Goal: Task Accomplishment & Management: Complete application form

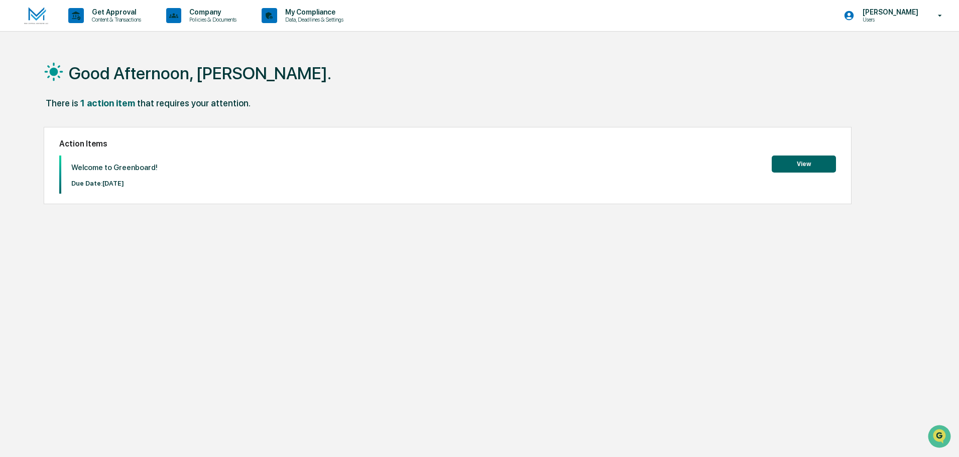
click at [809, 167] on button "View" at bounding box center [804, 164] width 64 height 17
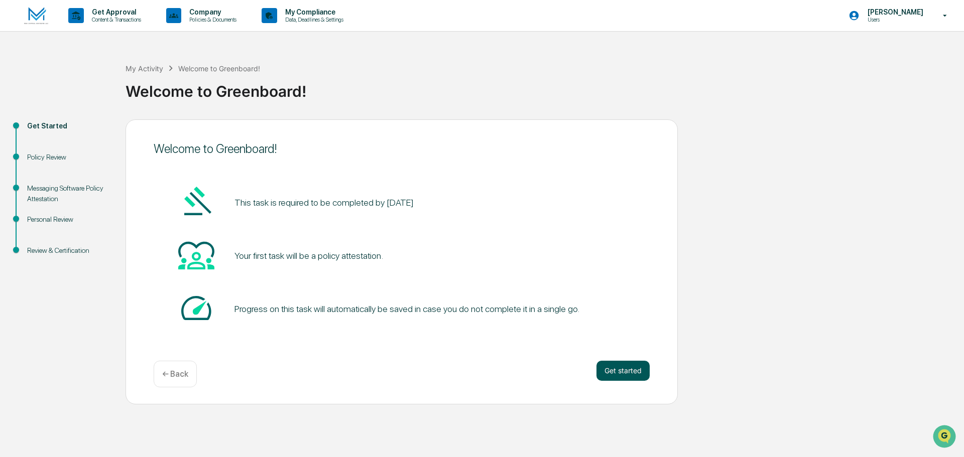
click at [612, 369] on button "Get started" at bounding box center [622, 371] width 53 height 20
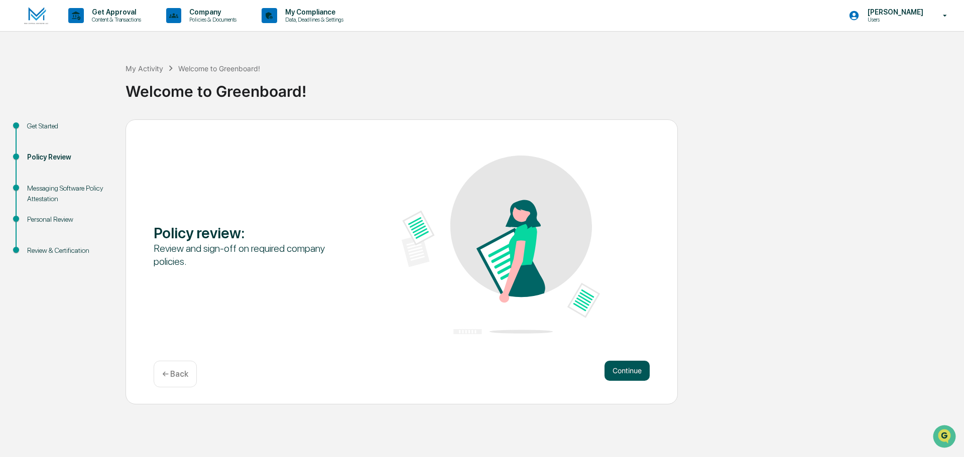
click at [644, 371] on button "Continue" at bounding box center [626, 371] width 45 height 20
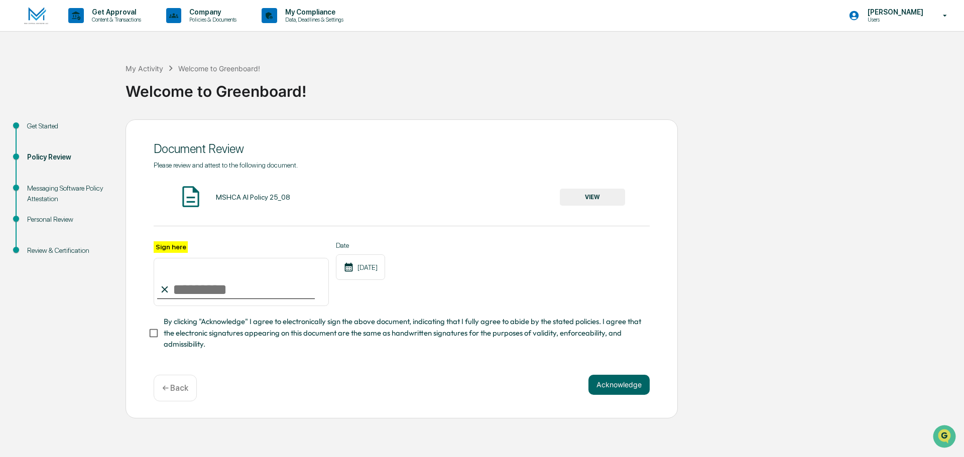
click at [189, 292] on input "Sign here" at bounding box center [241, 282] width 175 height 48
type input "**********"
click at [625, 391] on button "Acknowledge" at bounding box center [618, 385] width 61 height 20
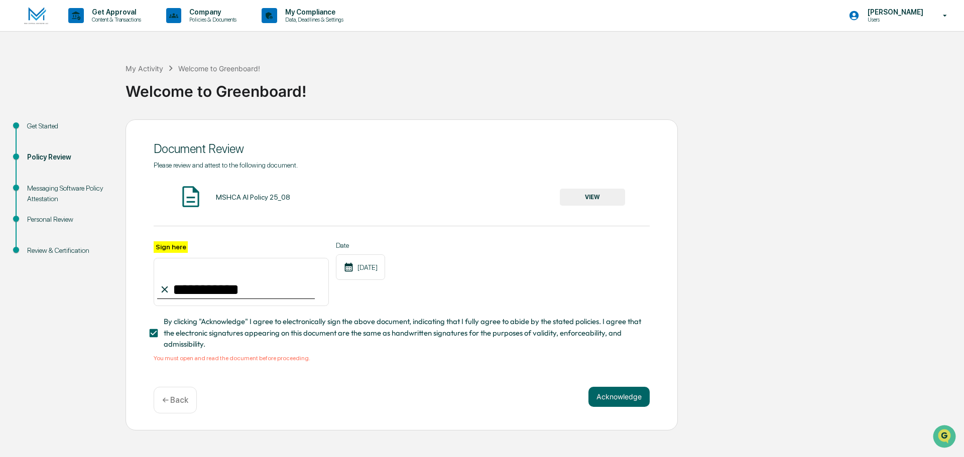
click at [376, 269] on div "[DATE]" at bounding box center [360, 267] width 49 height 26
click at [618, 199] on button "VIEW" at bounding box center [592, 197] width 65 height 17
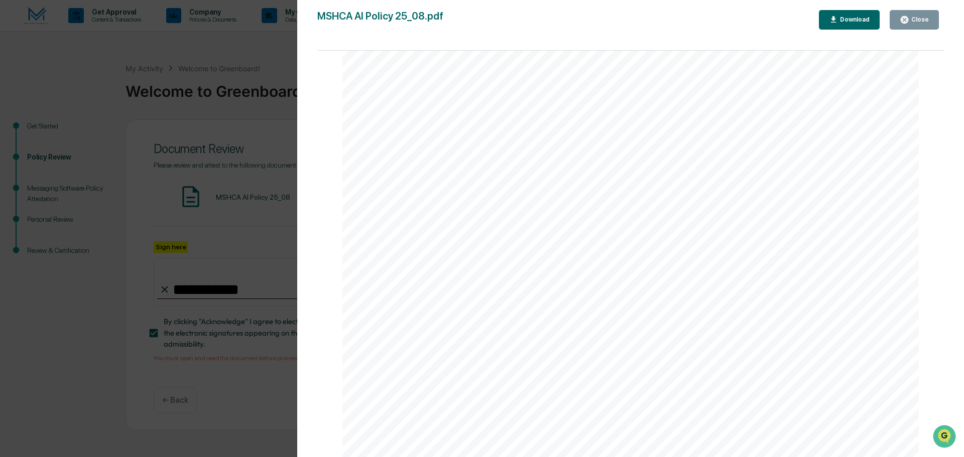
scroll to position [1919, 0]
click at [424, 344] on div "AI Policy Generative Artificial Intelligence MSH Capital Advisors LLC [STREET_A…" at bounding box center [630, 85] width 576 height 746
drag, startPoint x: 465, startPoint y: 355, endPoint x: 618, endPoint y: 355, distance: 153.1
click at [618, 355] on div "AI Policy Generative Artificial Intelligence MSH Capital Advisors LLC [STREET_A…" at bounding box center [630, 85] width 576 height 746
click at [535, 351] on div "AI Policy Generative Artificial Intelligence MSH Capital Advisors LLC [STREET_A…" at bounding box center [630, 85] width 576 height 746
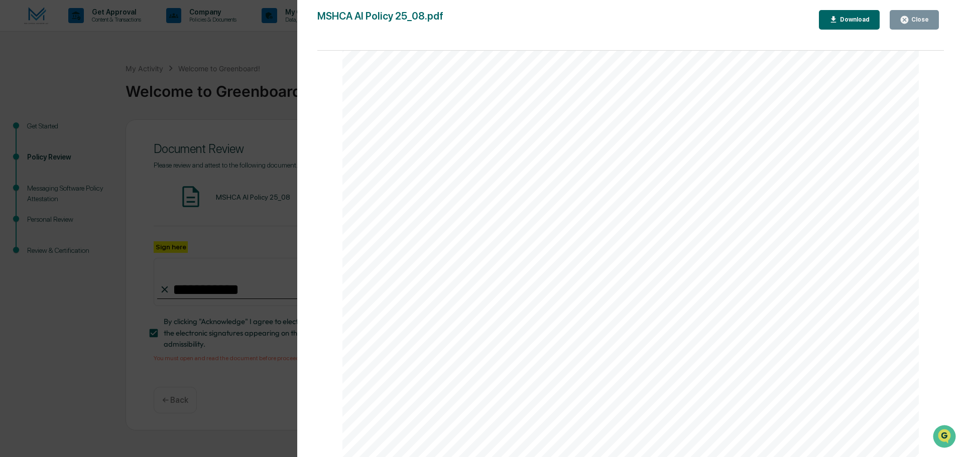
click at [728, 348] on div "AI Policy Generative Artificial Intelligence MSH Capital Advisors LLC [STREET_A…" at bounding box center [630, 85] width 576 height 746
click at [924, 17] on div "Close" at bounding box center [919, 19] width 20 height 7
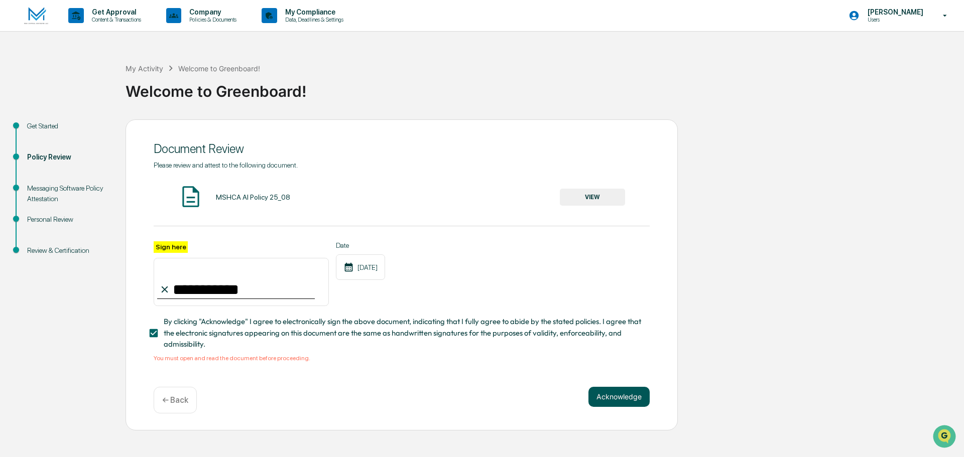
click at [609, 397] on button "Acknowledge" at bounding box center [618, 397] width 61 height 20
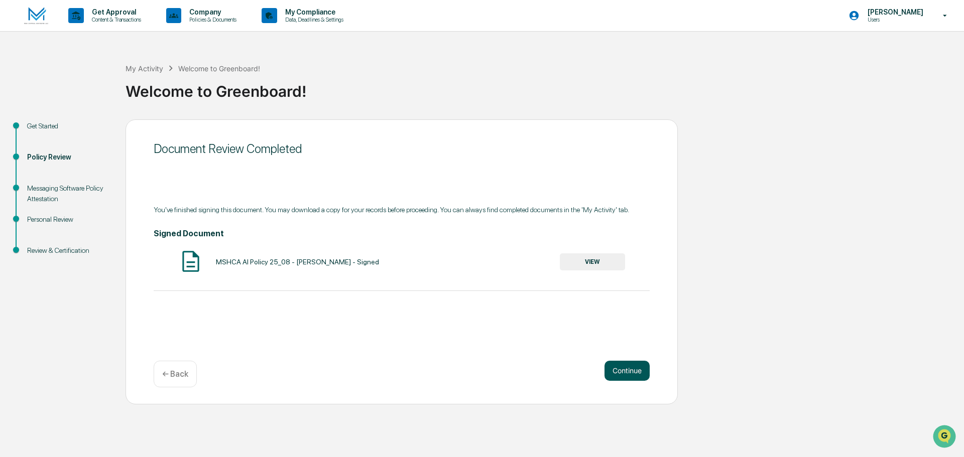
click at [627, 365] on button "Continue" at bounding box center [626, 371] width 45 height 20
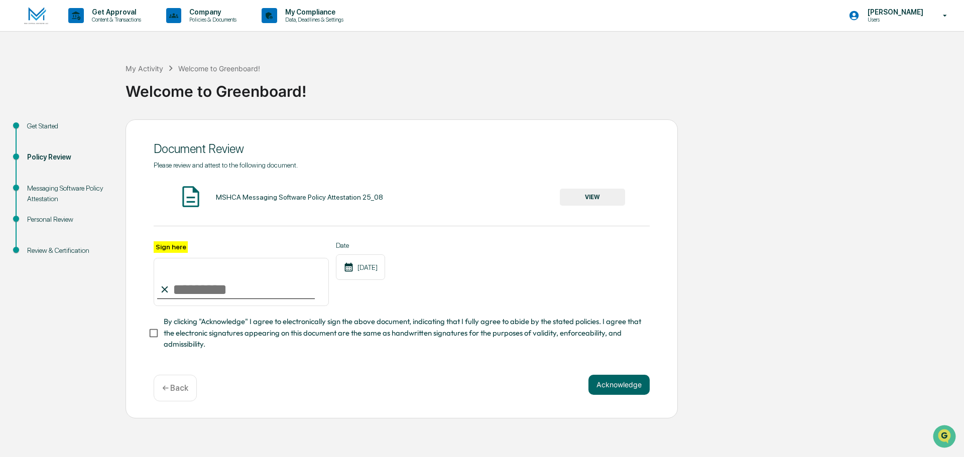
click at [590, 203] on button "VIEW" at bounding box center [592, 197] width 65 height 17
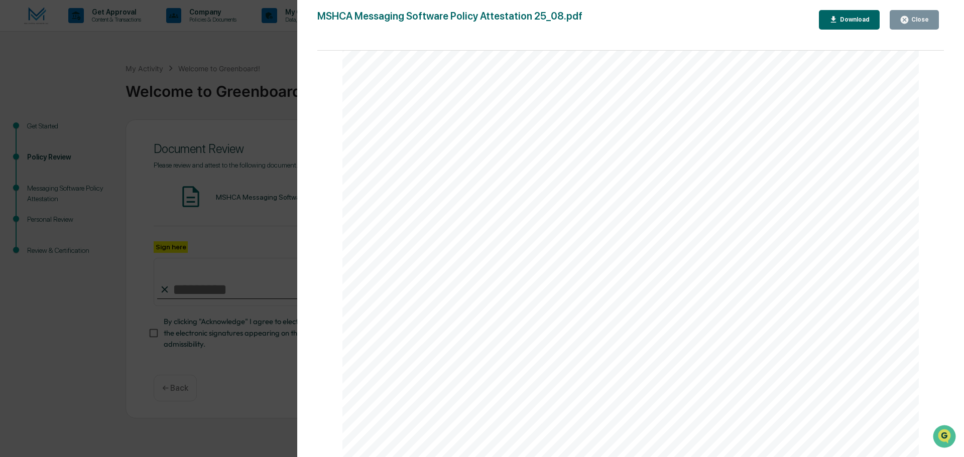
click at [923, 19] on div "Close" at bounding box center [919, 19] width 20 height 7
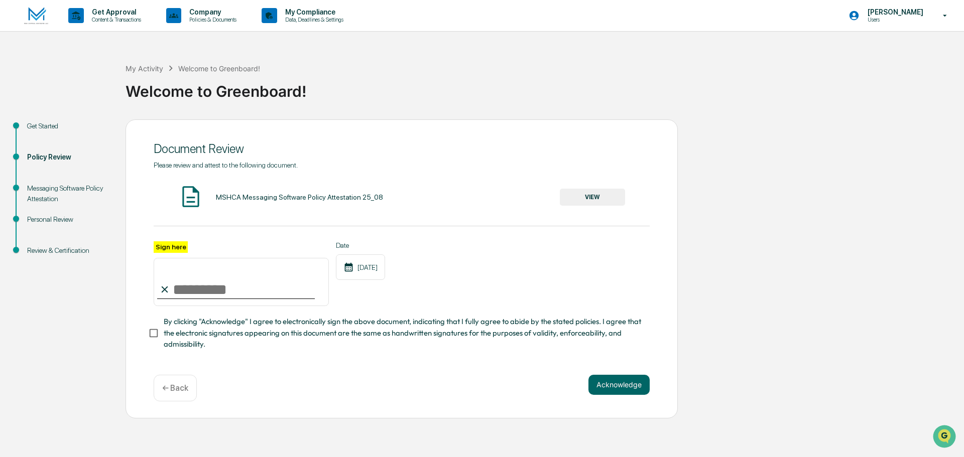
click at [203, 291] on input "Sign here" at bounding box center [241, 282] width 175 height 48
type input "**********"
click at [626, 390] on button "Acknowledge" at bounding box center [618, 385] width 61 height 20
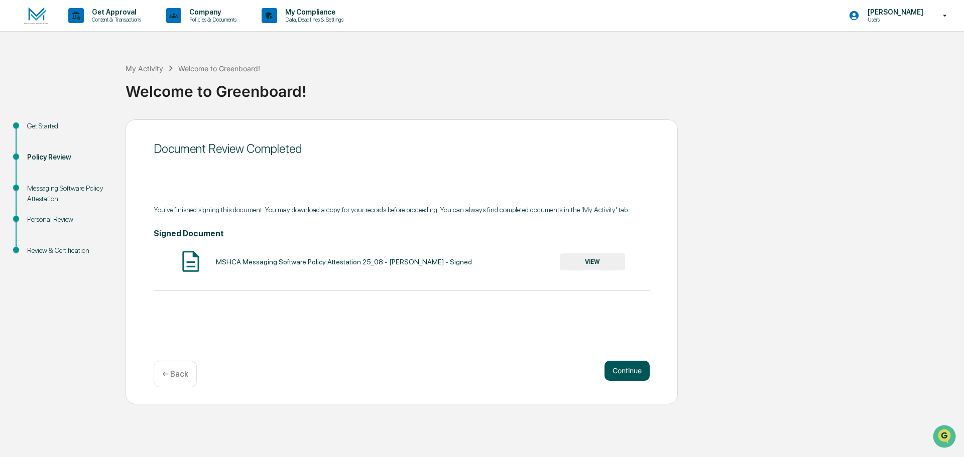
click at [620, 365] on button "Continue" at bounding box center [626, 371] width 45 height 20
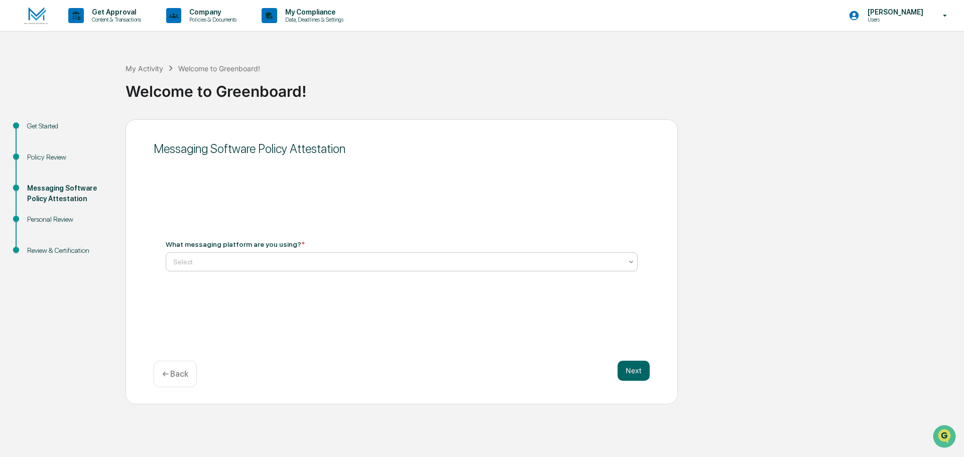
click at [228, 262] on div at bounding box center [397, 262] width 449 height 10
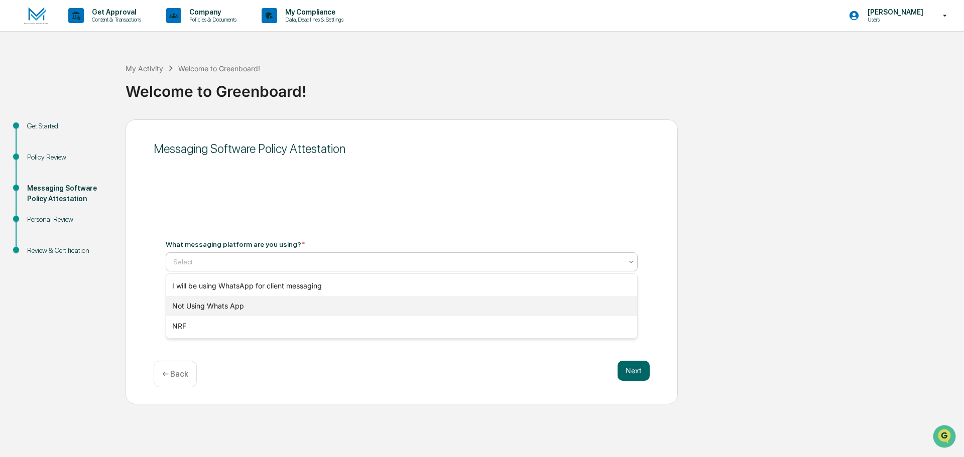
click at [233, 306] on div "Not Using Whats App" at bounding box center [401, 306] width 471 height 20
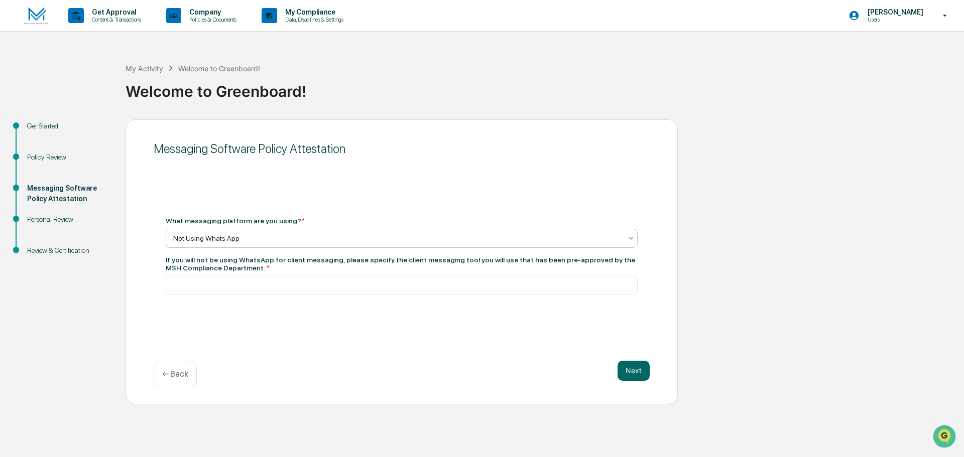
click at [181, 372] on p "← Back" at bounding box center [175, 374] width 26 height 10
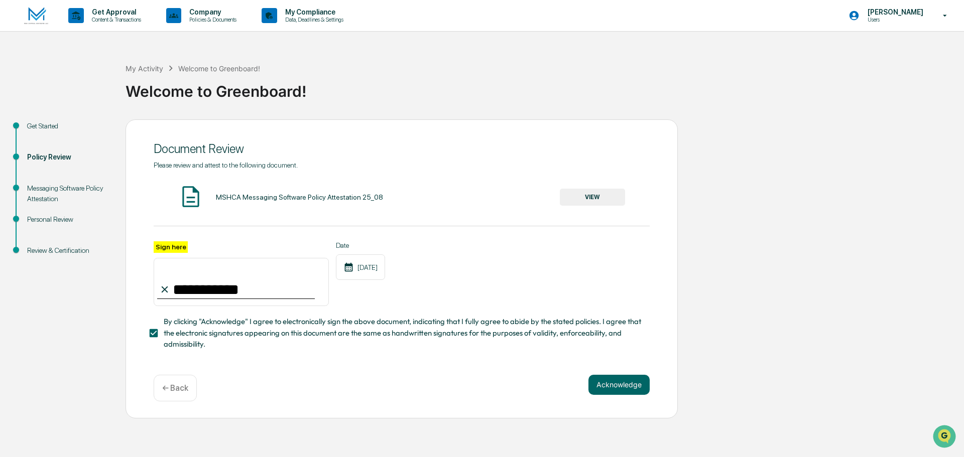
click at [599, 199] on button "VIEW" at bounding box center [592, 197] width 65 height 17
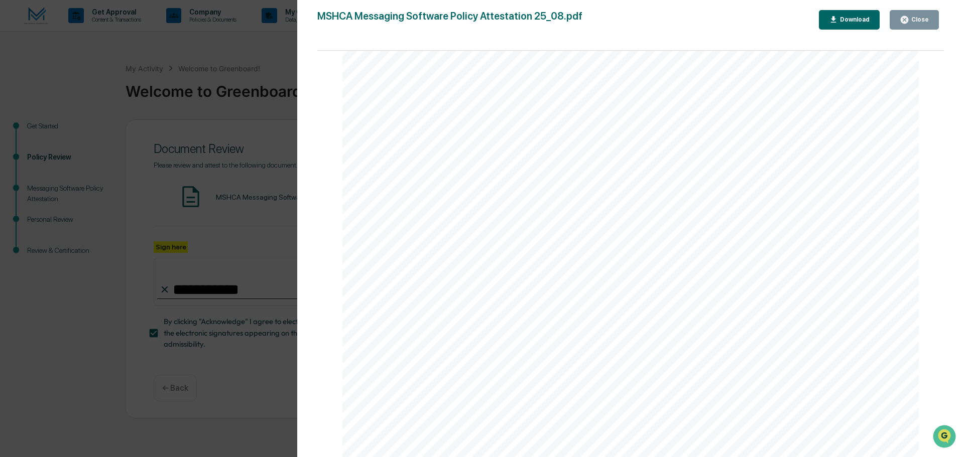
scroll to position [1154, 0]
click at [914, 21] on div "Close" at bounding box center [919, 19] width 20 height 7
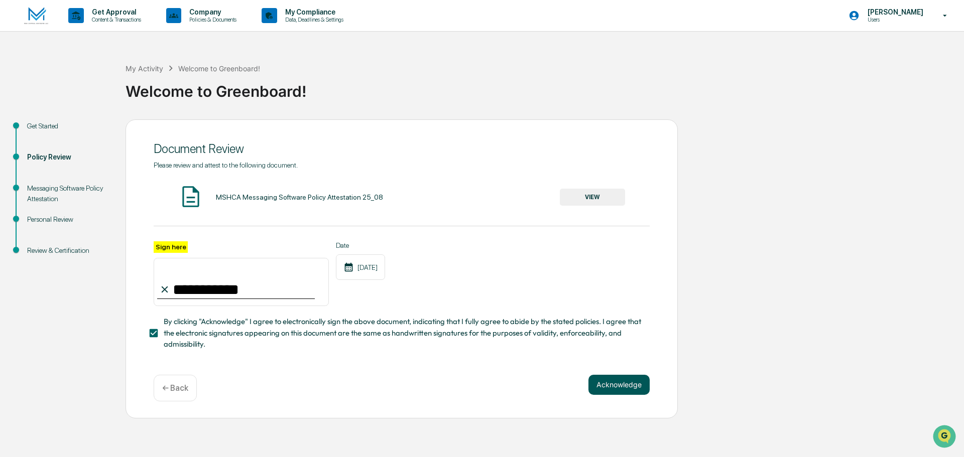
click at [593, 389] on button "Acknowledge" at bounding box center [618, 385] width 61 height 20
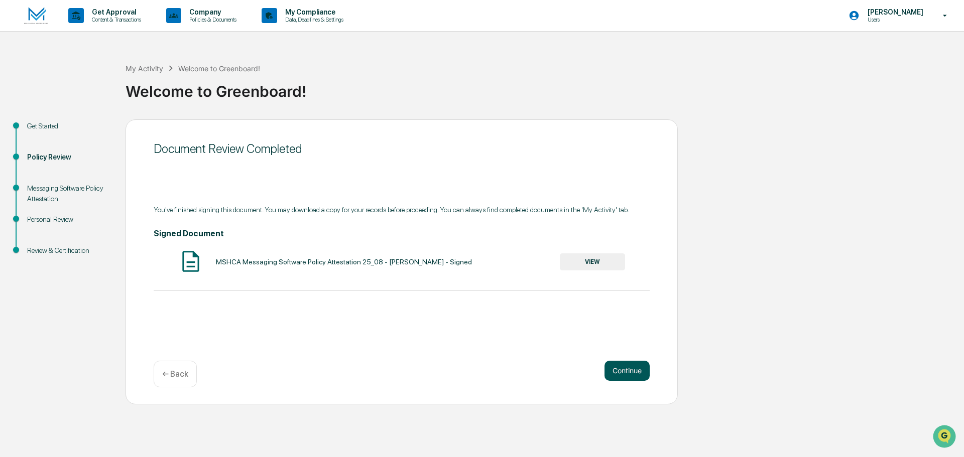
click at [635, 372] on button "Continue" at bounding box center [626, 371] width 45 height 20
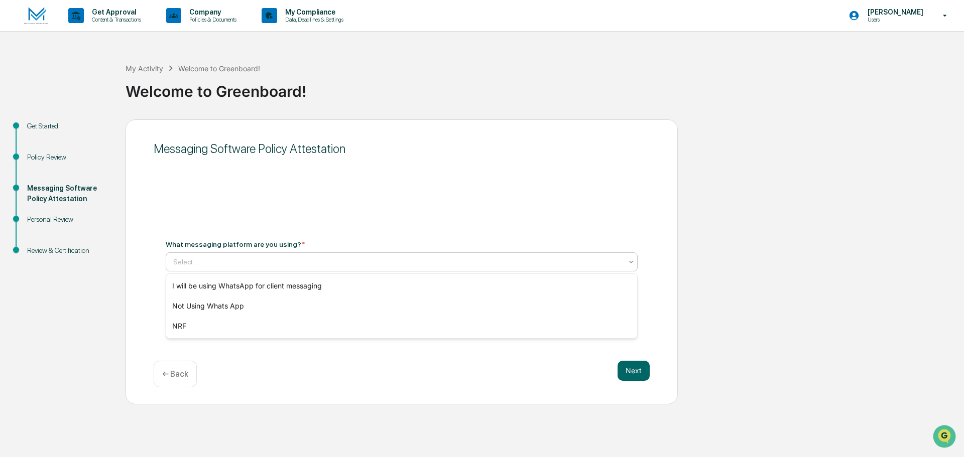
click at [272, 262] on div at bounding box center [397, 262] width 449 height 10
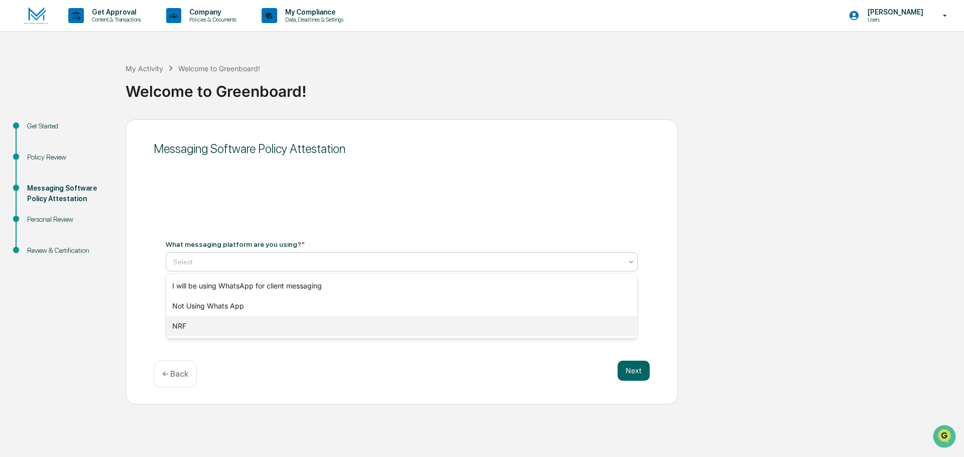
click at [218, 329] on div "NRF" at bounding box center [401, 326] width 471 height 20
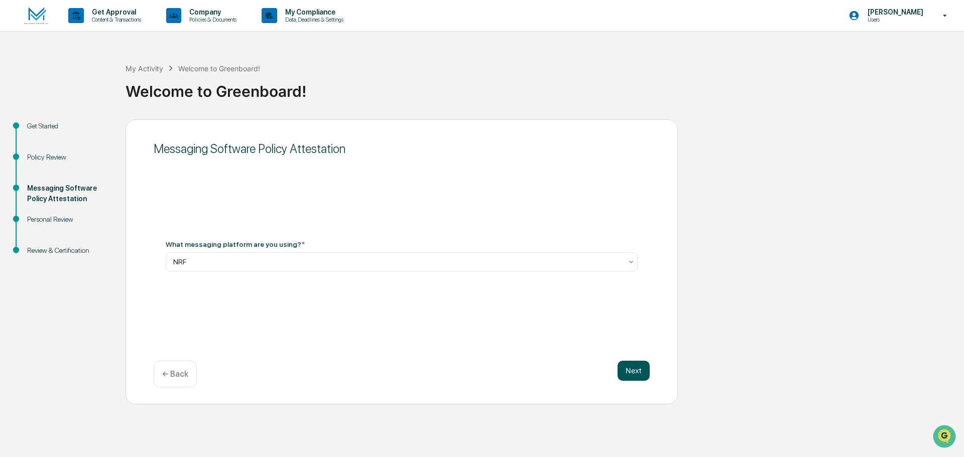
click at [636, 371] on button "Next" at bounding box center [633, 371] width 32 height 20
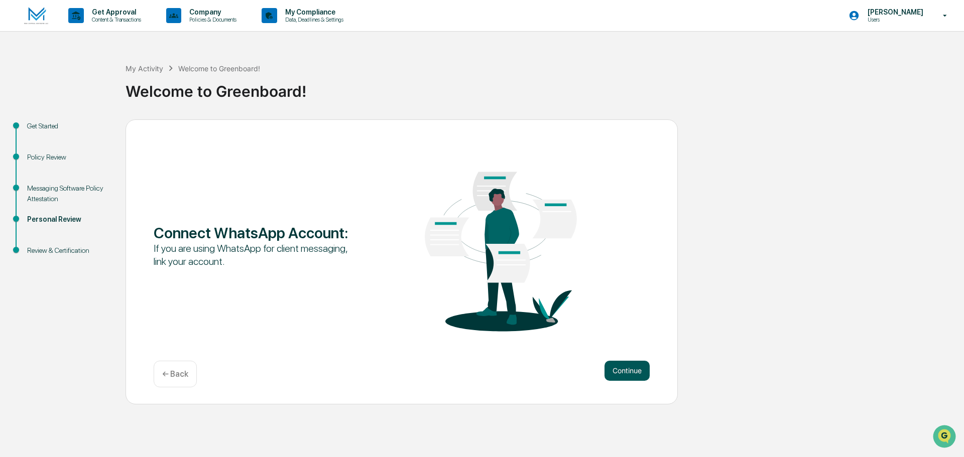
click at [637, 372] on button "Continue" at bounding box center [626, 371] width 45 height 20
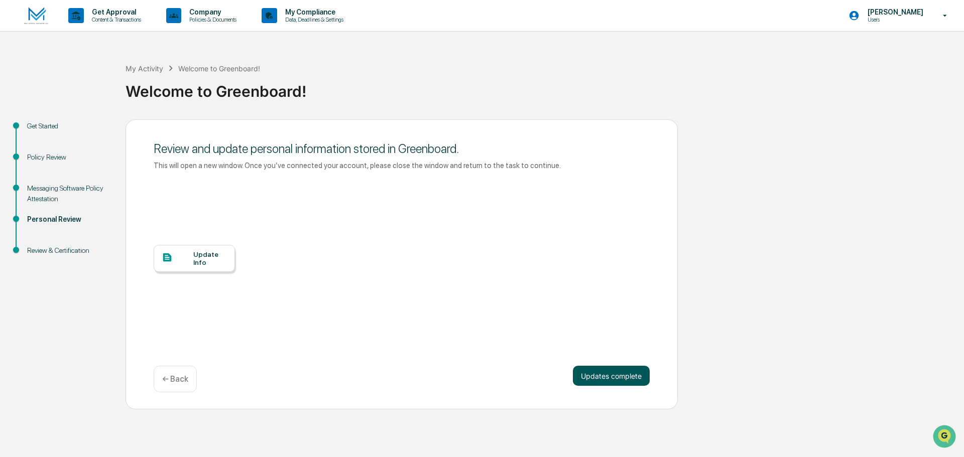
click at [594, 377] on button "Updates complete" at bounding box center [611, 376] width 77 height 20
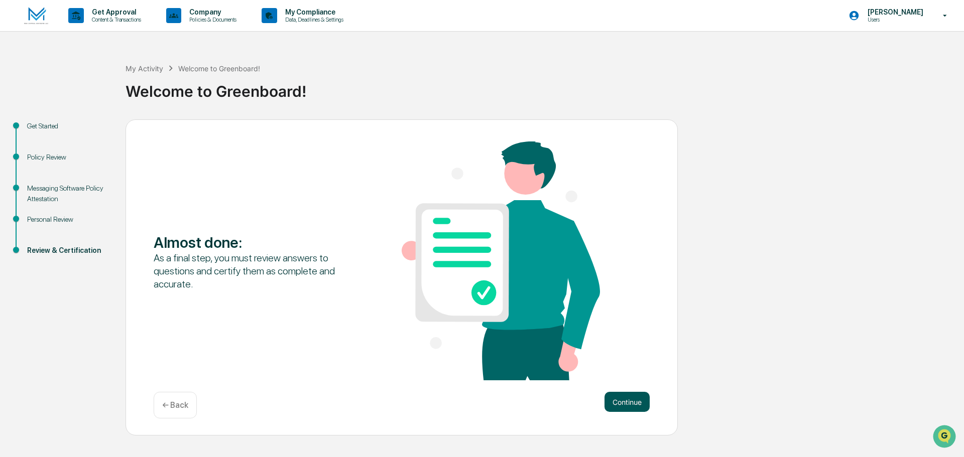
click at [624, 405] on button "Continue" at bounding box center [626, 402] width 45 height 20
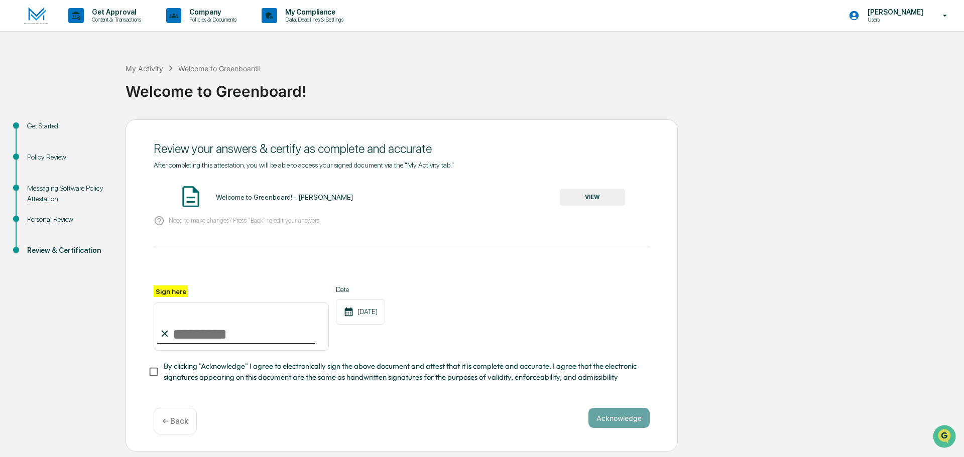
click at [609, 197] on button "VIEW" at bounding box center [592, 197] width 65 height 17
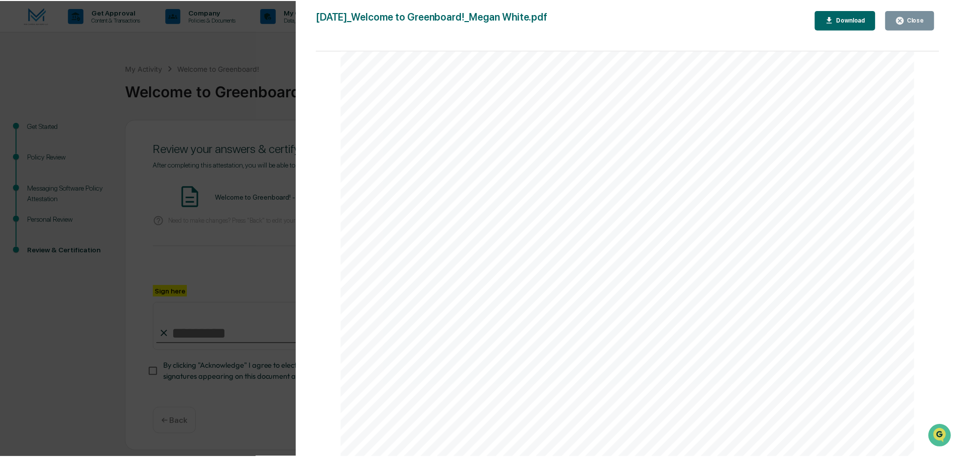
scroll to position [1028, 0]
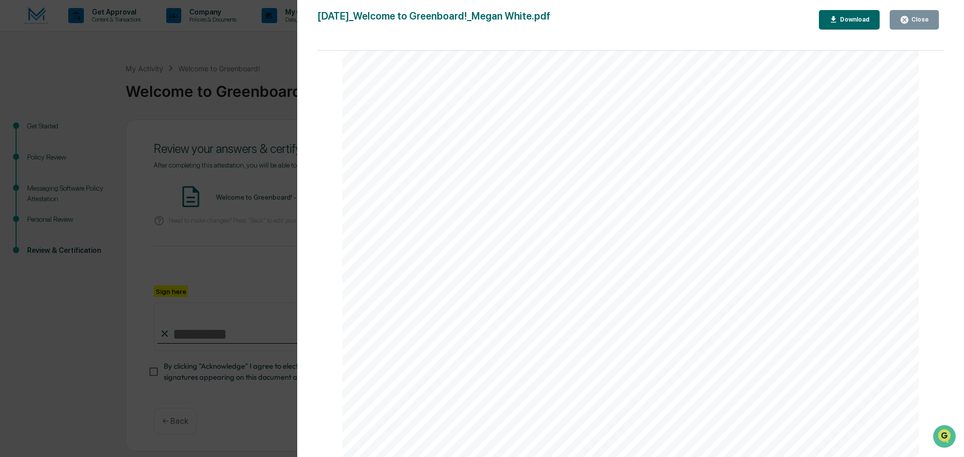
click at [902, 19] on icon "button" at bounding box center [905, 20] width 10 height 10
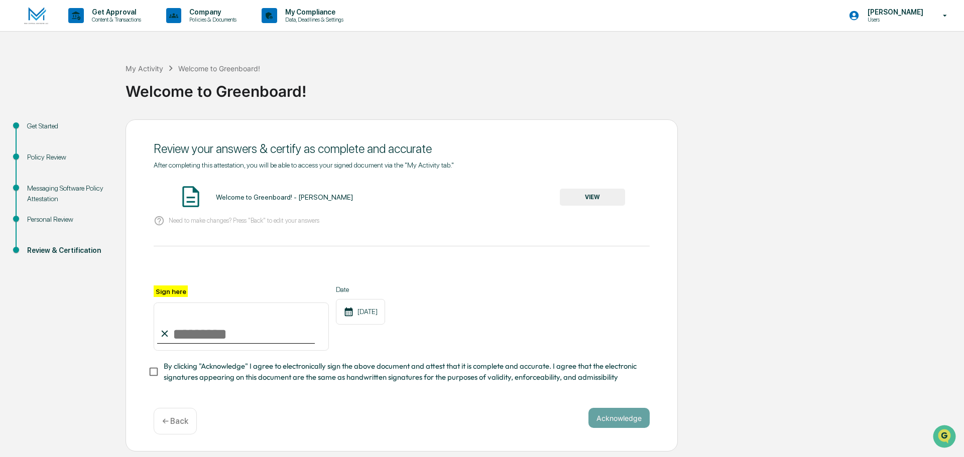
click at [181, 332] on input "Sign here" at bounding box center [241, 327] width 175 height 48
type input "**********"
click at [605, 421] on button "Acknowledge" at bounding box center [618, 418] width 61 height 20
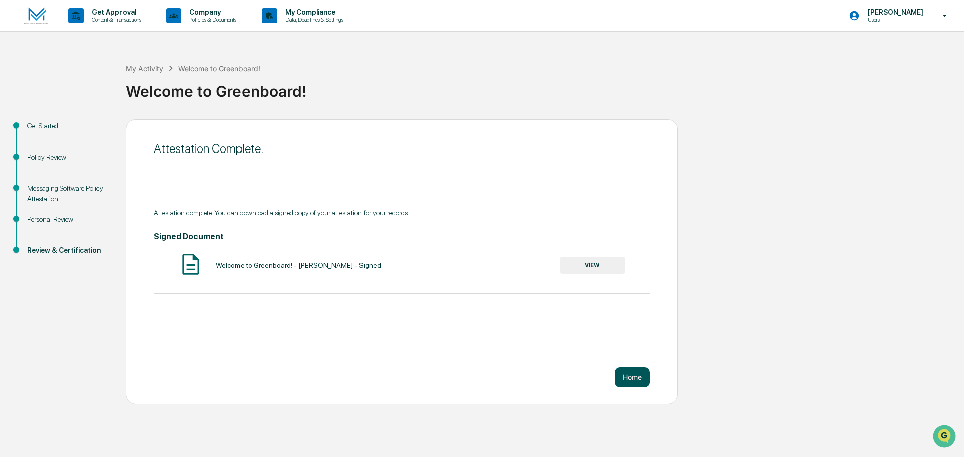
click at [636, 378] on button "Home" at bounding box center [631, 377] width 35 height 20
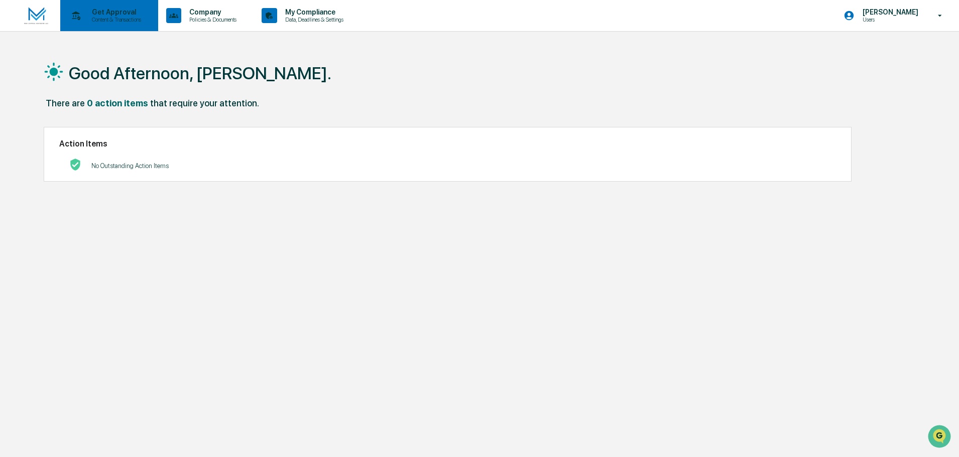
click at [119, 7] on div "Get Approval Content & Transactions" at bounding box center [108, 15] width 88 height 31
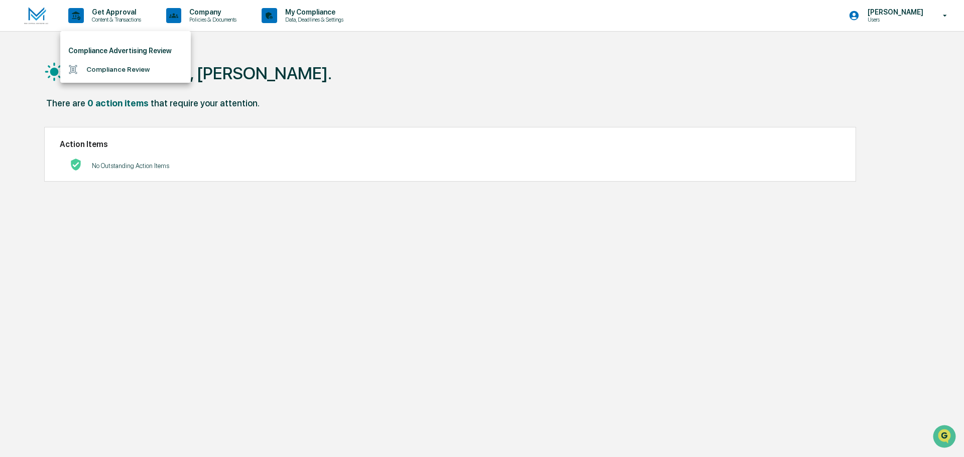
click at [207, 13] on div at bounding box center [482, 228] width 964 height 457
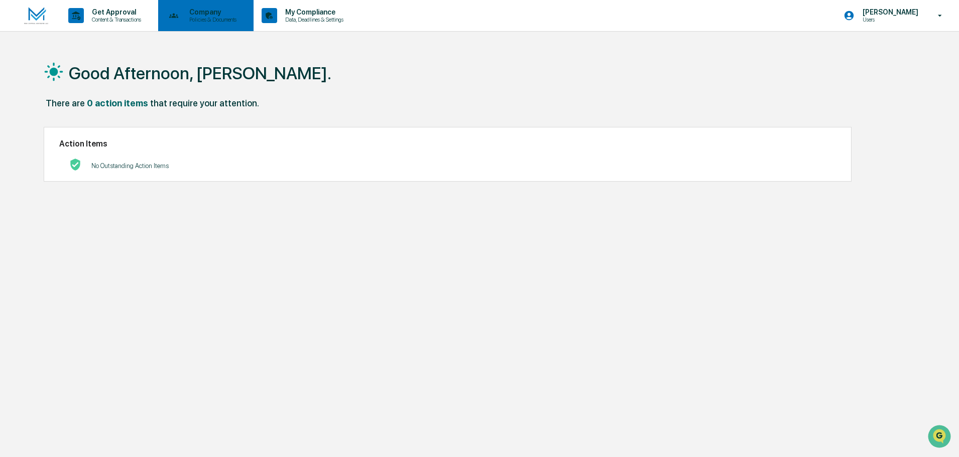
click at [226, 13] on p "Company" at bounding box center [211, 12] width 60 height 8
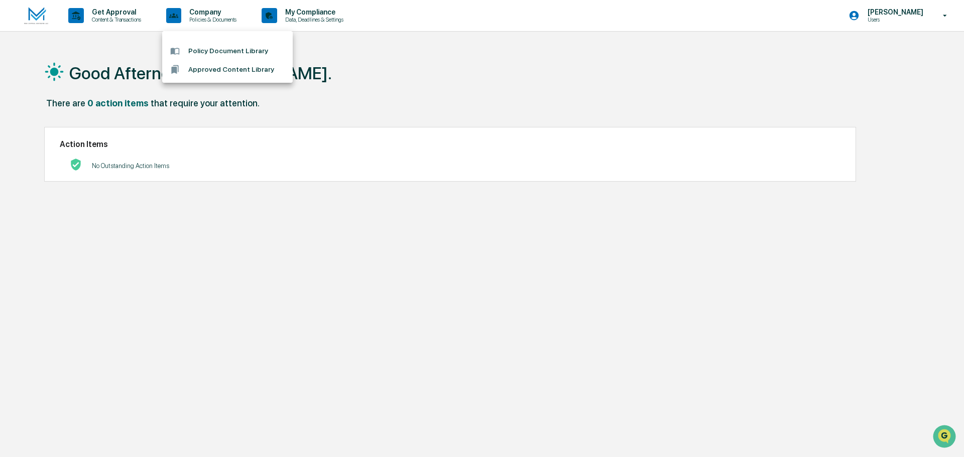
click at [310, 15] on div at bounding box center [482, 228] width 964 height 457
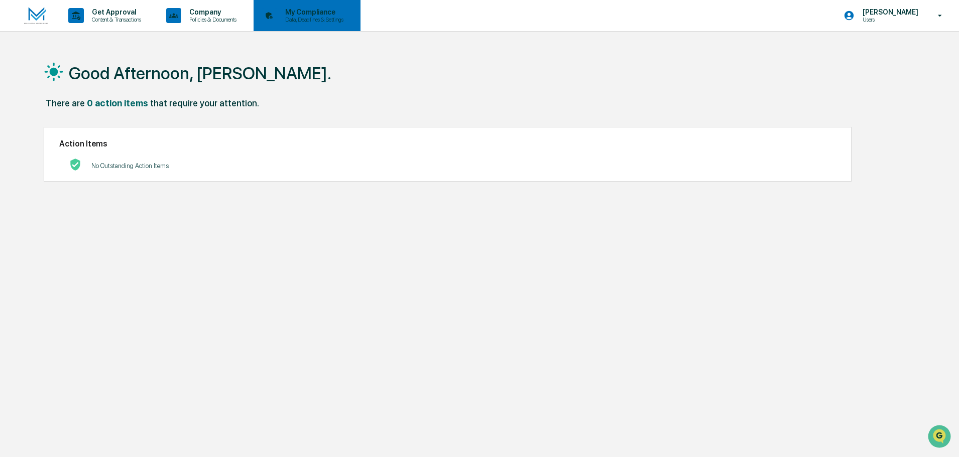
click at [327, 15] on p "My Compliance" at bounding box center [312, 12] width 71 height 8
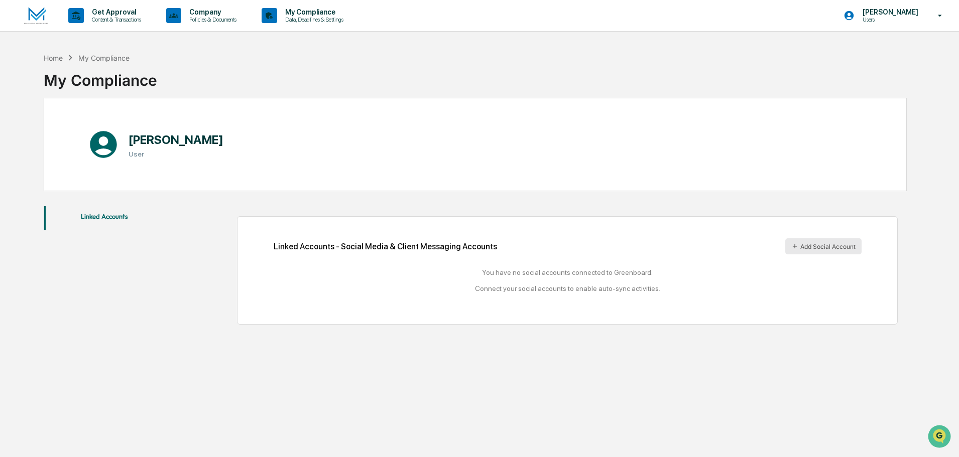
click at [804, 243] on button "Add Social Account" at bounding box center [823, 246] width 76 height 16
